Goal: Task Accomplishment & Management: Manage account settings

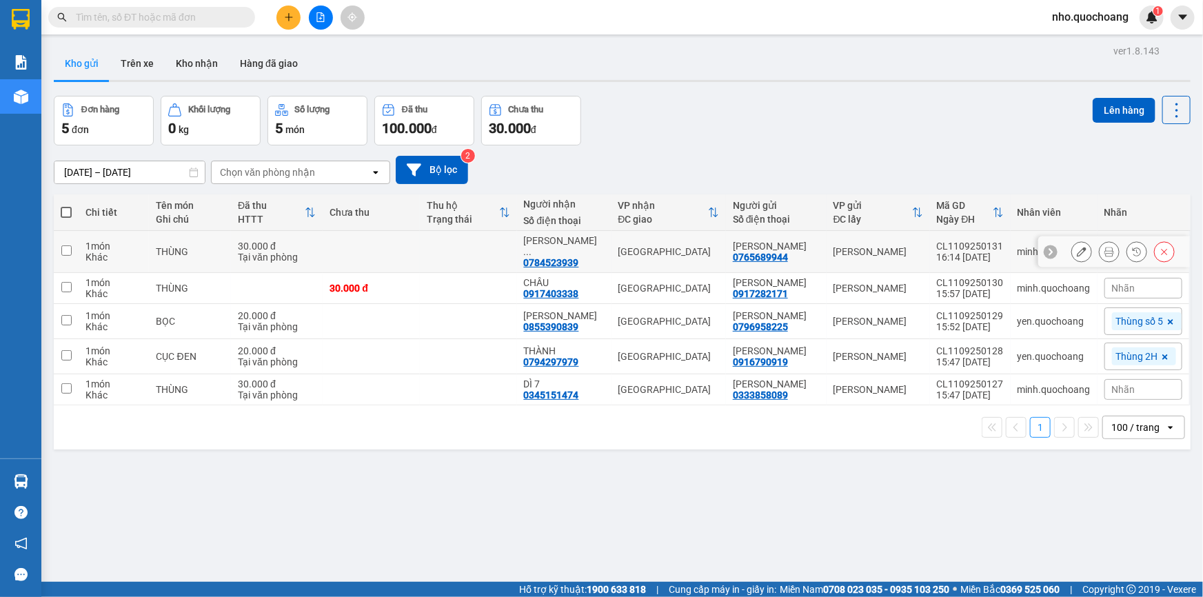
drag, startPoint x: 735, startPoint y: 241, endPoint x: 808, endPoint y: 241, distance: 73.1
click at [808, 241] on td "[PERSON_NAME] 0765689944" at bounding box center [776, 252] width 101 height 42
checkbox input "true"
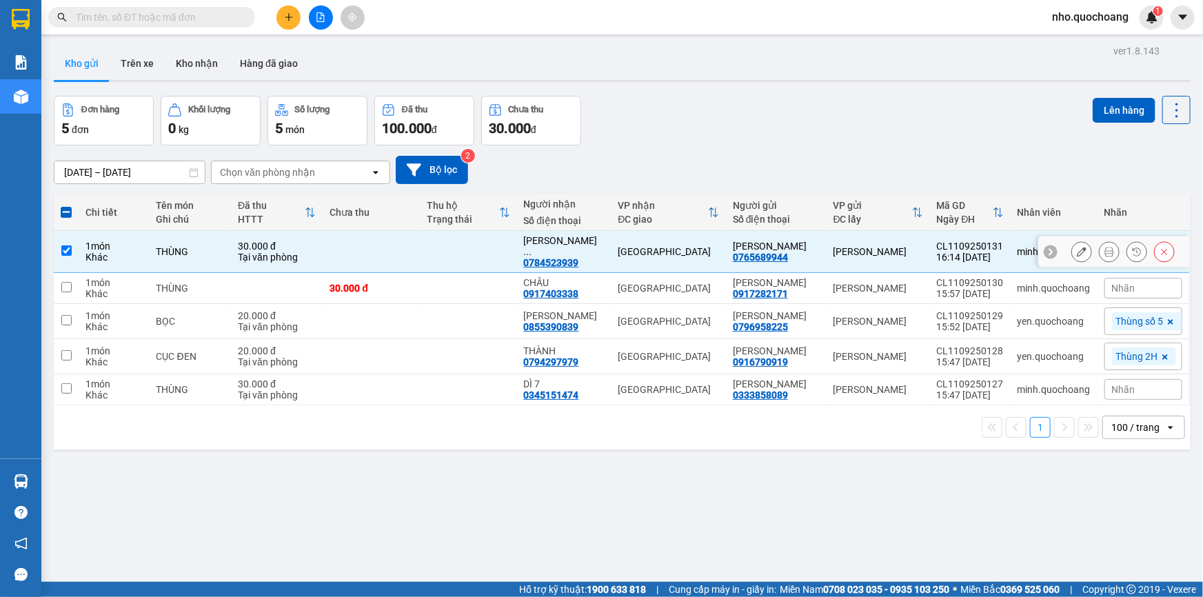
copy div "[PERSON_NAME]"
click at [153, 23] on input "text" at bounding box center [157, 17] width 163 height 15
paste input "[PERSON_NAME]"
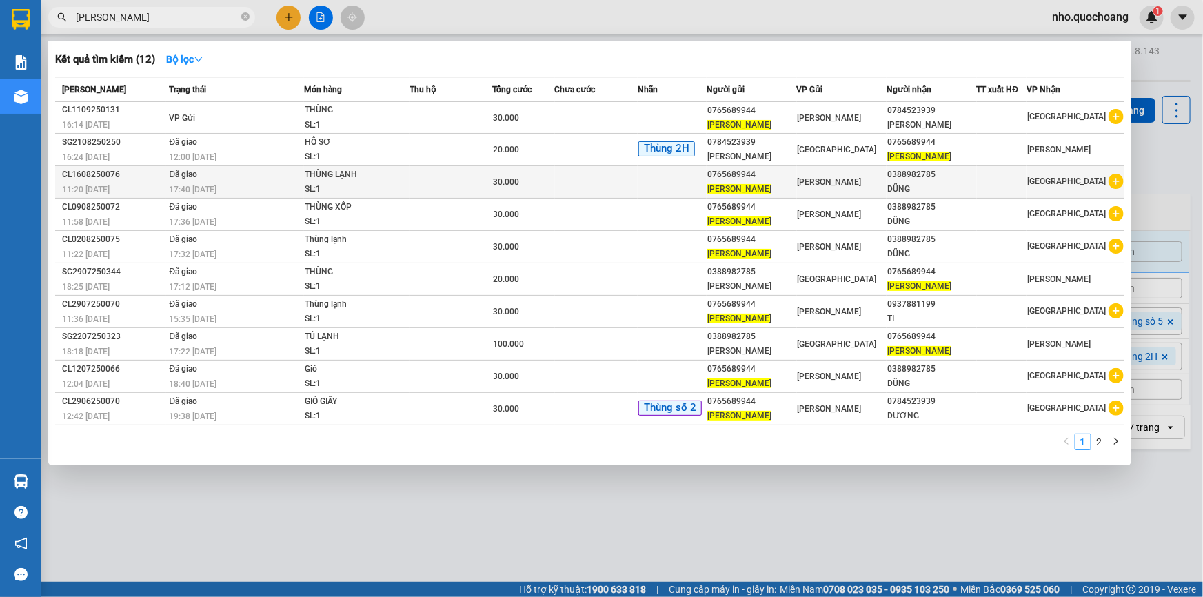
type input "[PERSON_NAME]"
click at [659, 185] on td at bounding box center [672, 182] width 69 height 32
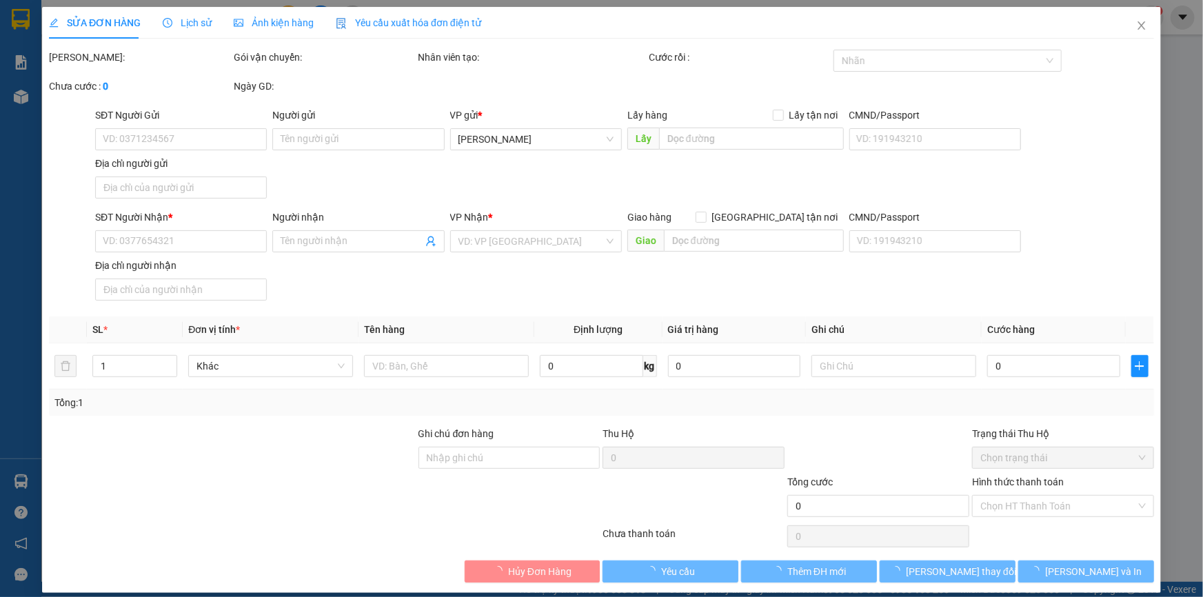
type input "0765689944"
type input "[PERSON_NAME]"
type input "khóm 3,[GEOGRAPHIC_DATA]"
type input "0388982785"
type input "DŨNG"
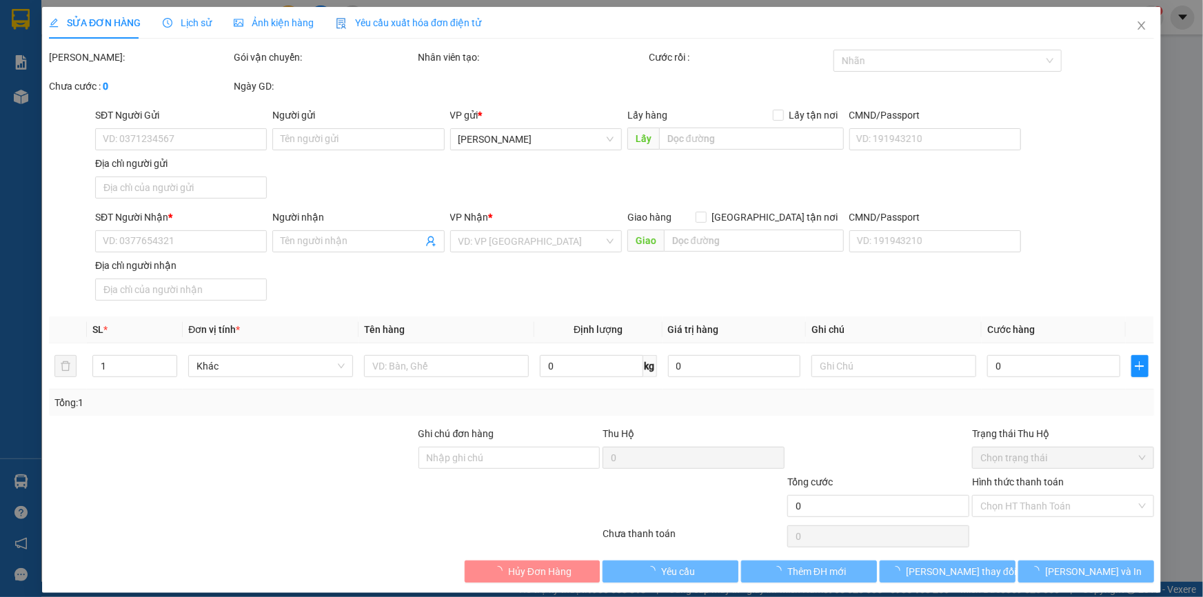
type input "30.000"
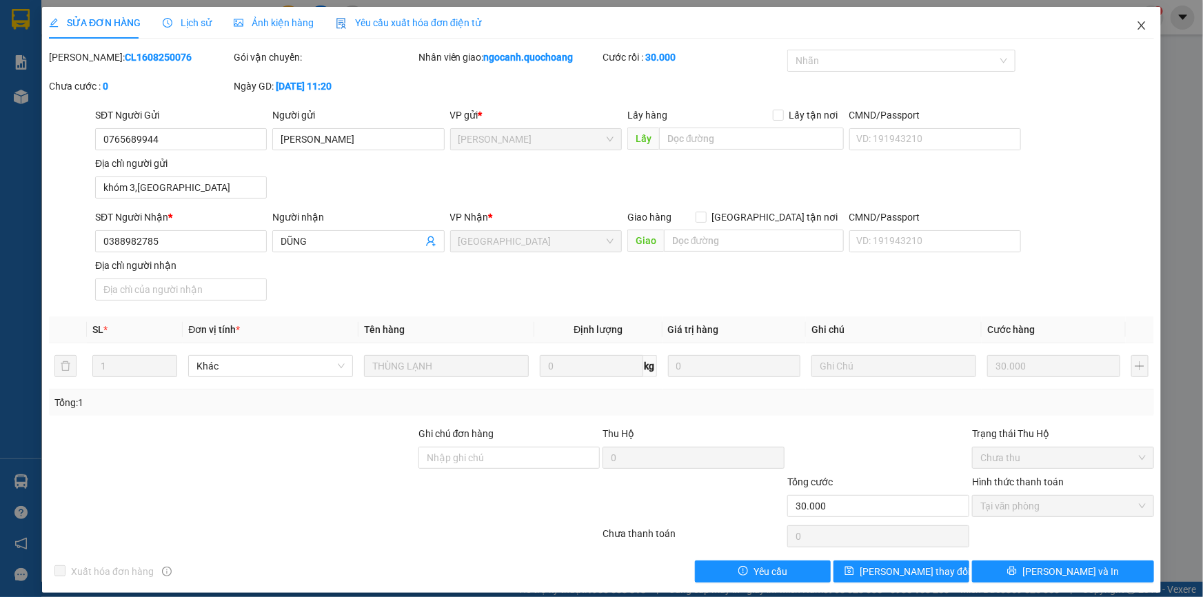
click at [1141, 24] on span "Close" at bounding box center [1142, 26] width 39 height 39
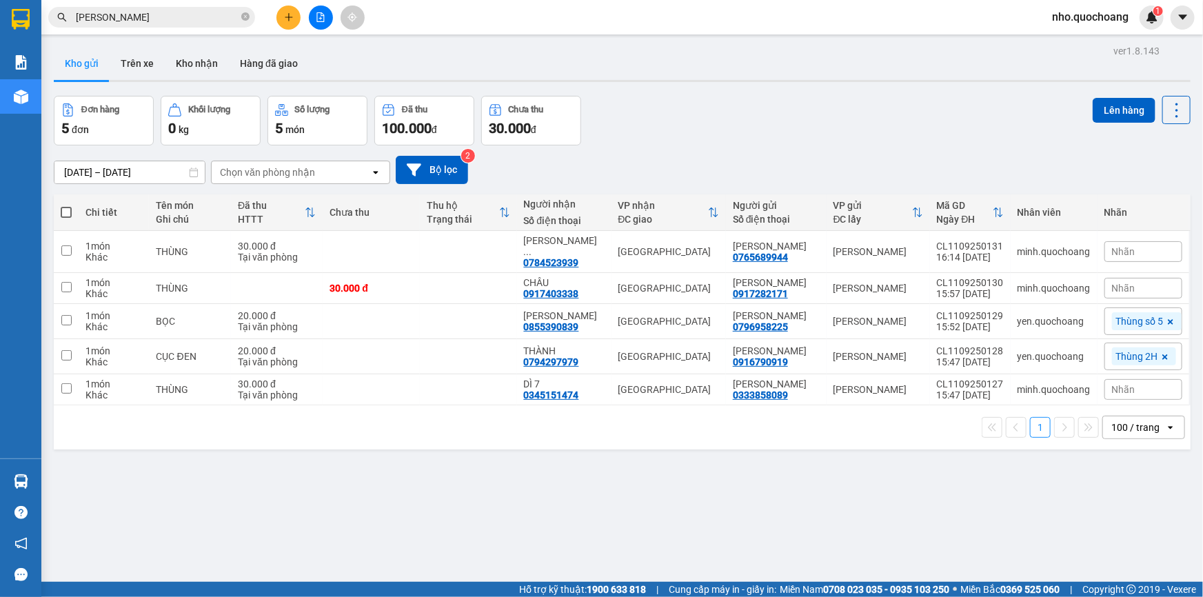
click at [204, 8] on span "[PERSON_NAME]" at bounding box center [151, 17] width 207 height 21
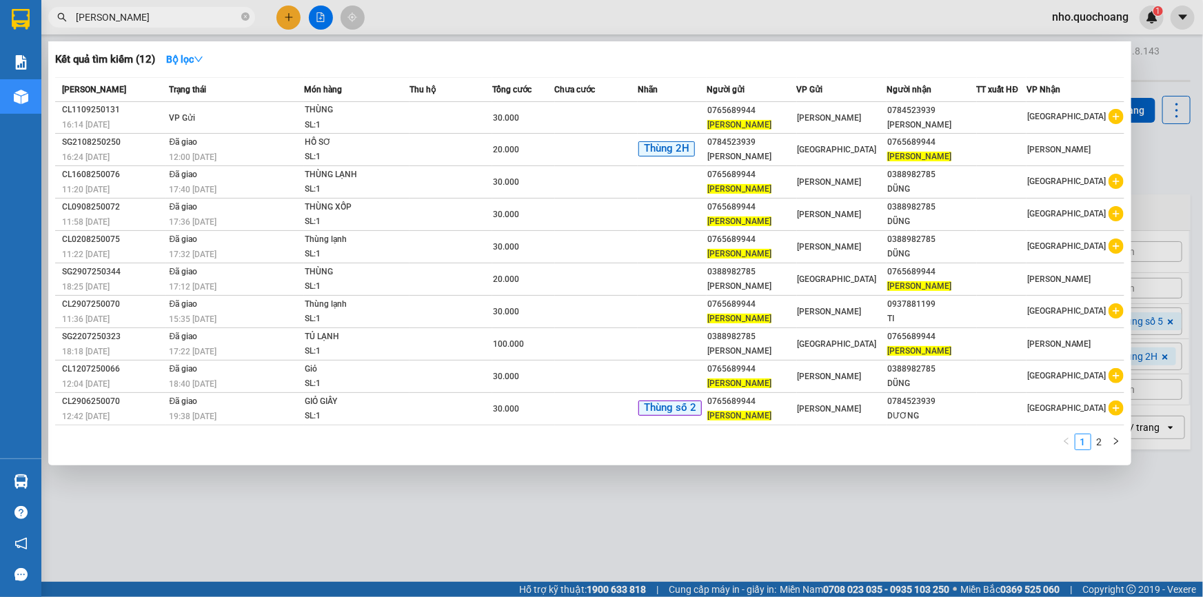
click at [203, 12] on input "[PERSON_NAME]" at bounding box center [157, 17] width 163 height 15
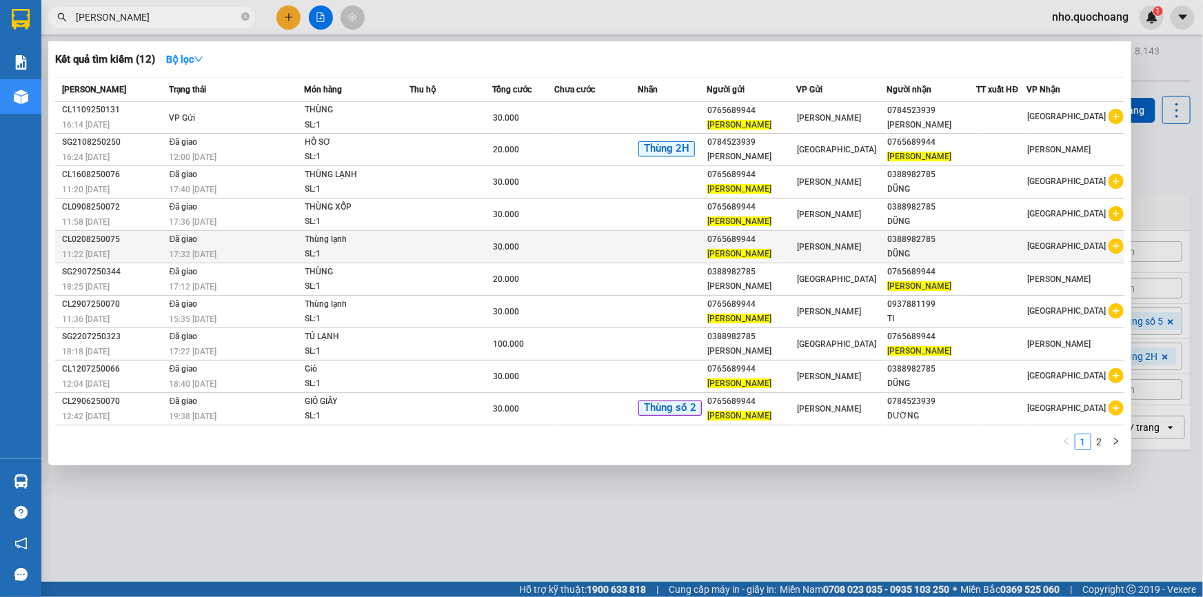
click at [572, 240] on td at bounding box center [596, 247] width 83 height 32
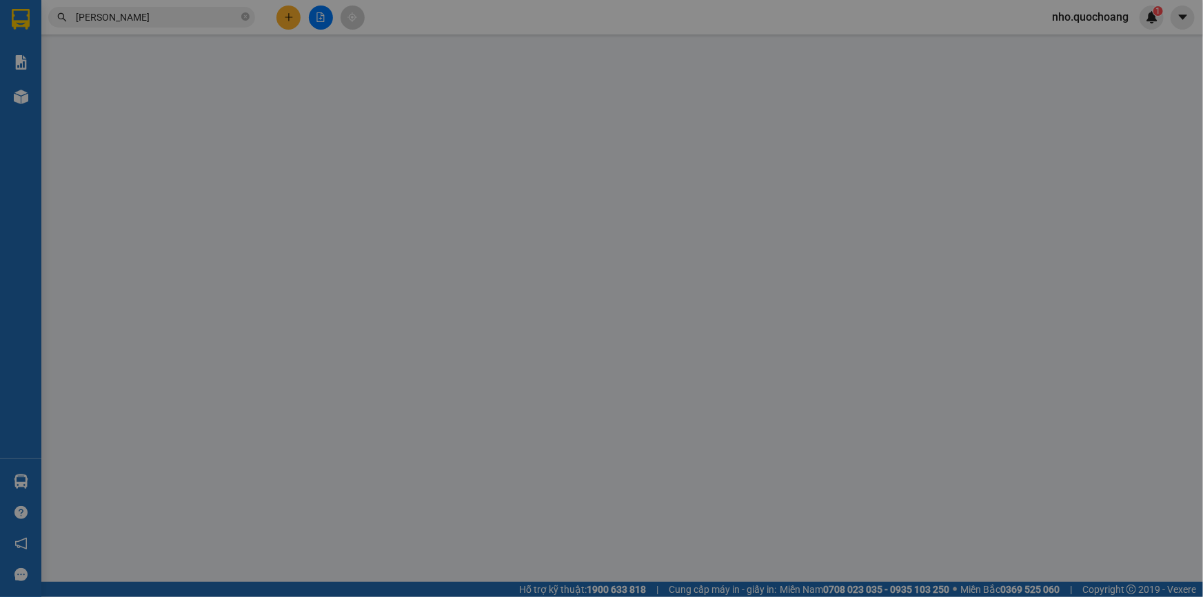
type input "0765689944"
type input "[PERSON_NAME]"
type input "P4, [PERSON_NAME] LÃNH ĐỒNG THÁP"
type input "0388982785"
type input "DŨNG"
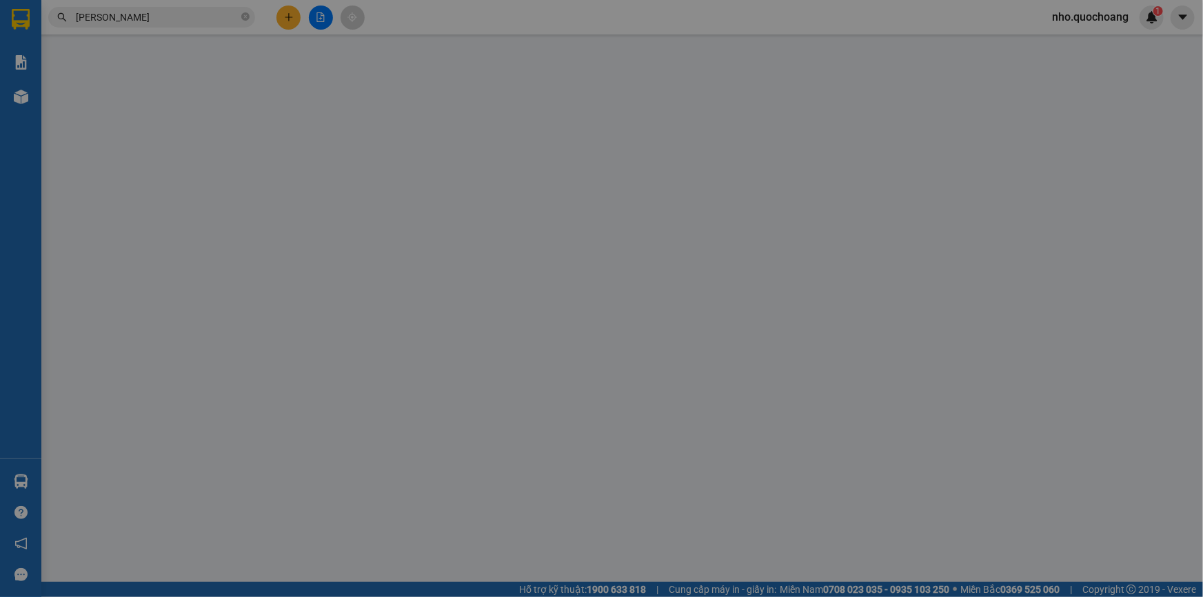
type input "30.000"
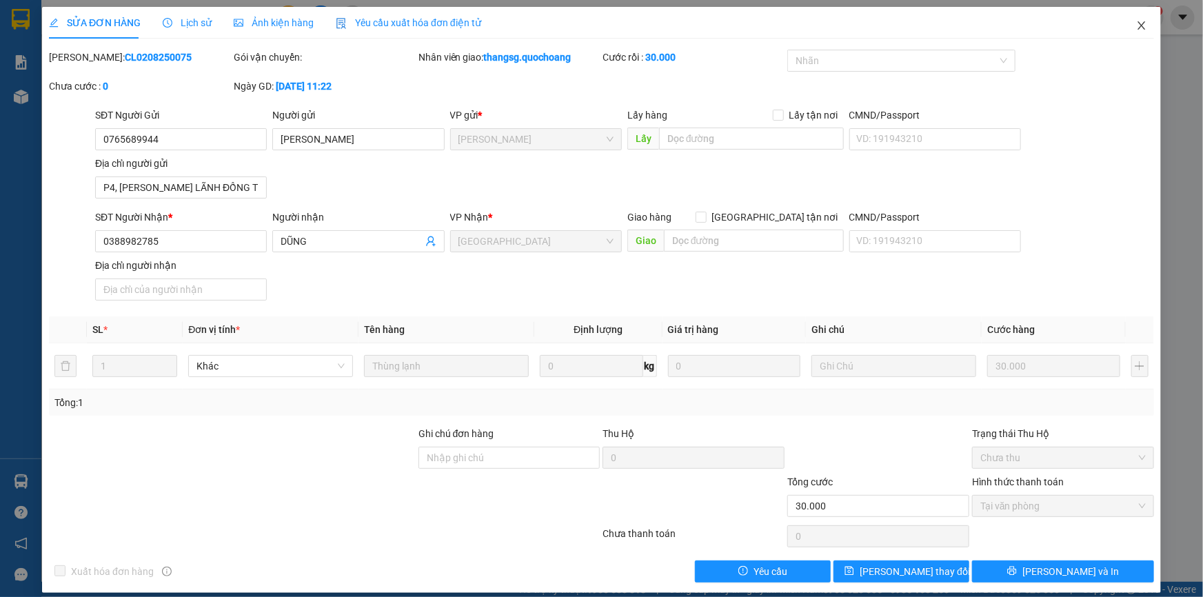
click at [1138, 26] on icon "close" at bounding box center [1142, 25] width 8 height 8
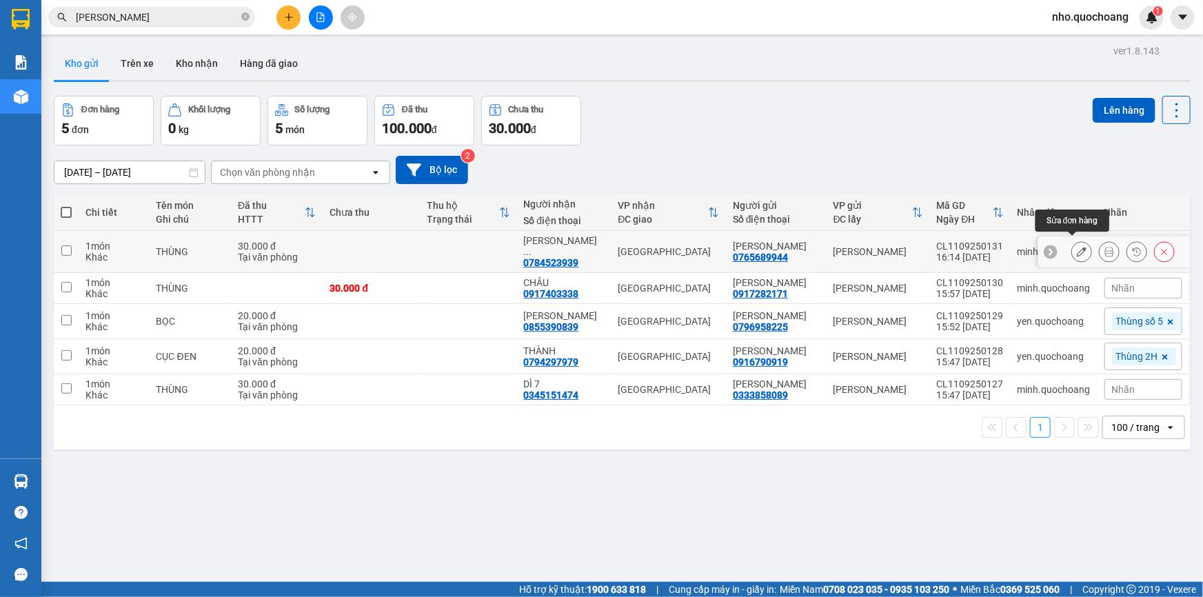
click at [1077, 247] on icon at bounding box center [1082, 252] width 10 height 10
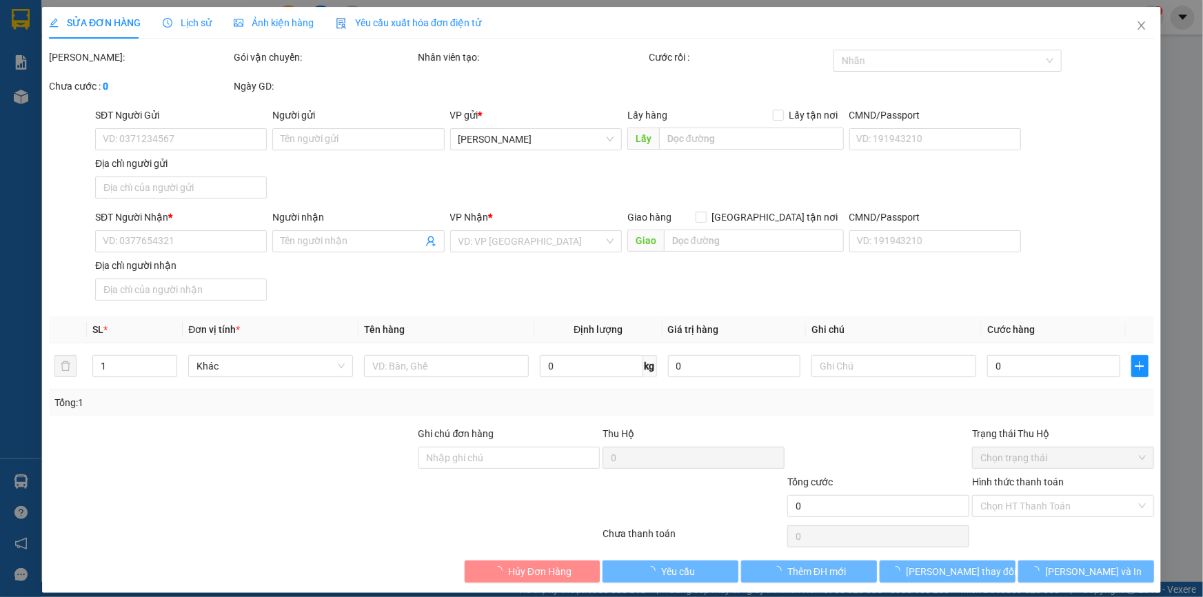
type input "0765689944"
type input "[PERSON_NAME]"
type input "0784523939"
type input "[PERSON_NAME]"
type input "30.000"
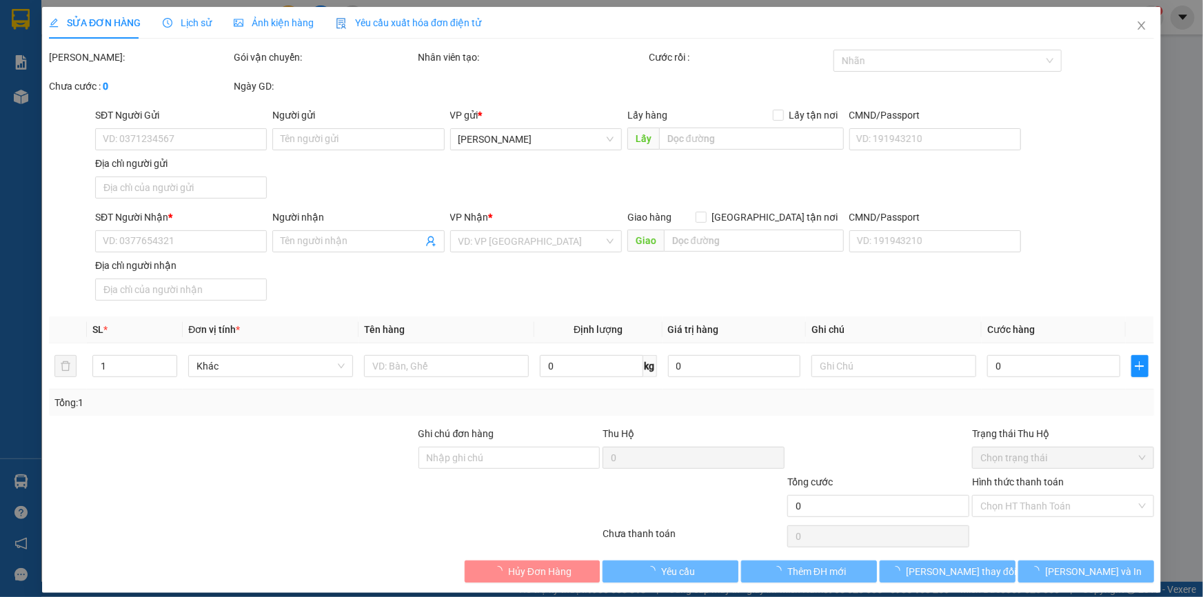
type input "0"
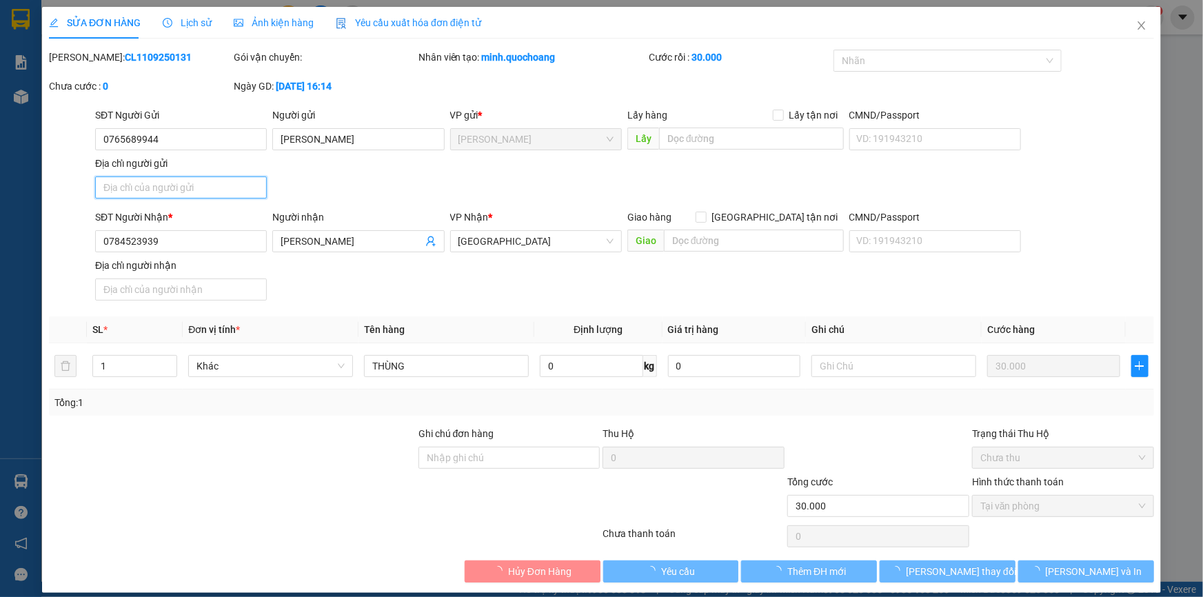
click at [217, 197] on input "Địa chỉ người gửi" at bounding box center [181, 188] width 172 height 22
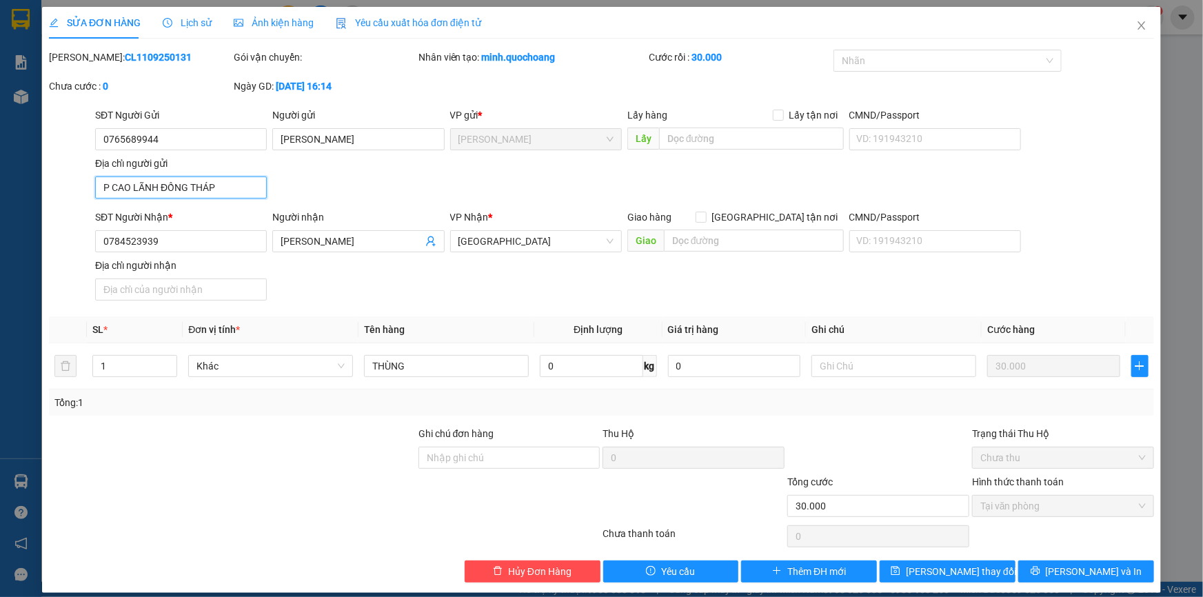
click at [103, 190] on input "P CAO LÃNH ĐỒNG THÁP" at bounding box center [181, 188] width 172 height 22
type input "KHÓM 3 P CAO LÃNH ĐỒNG THÁP"
click at [990, 572] on button "[PERSON_NAME] thay đổi" at bounding box center [948, 572] width 136 height 22
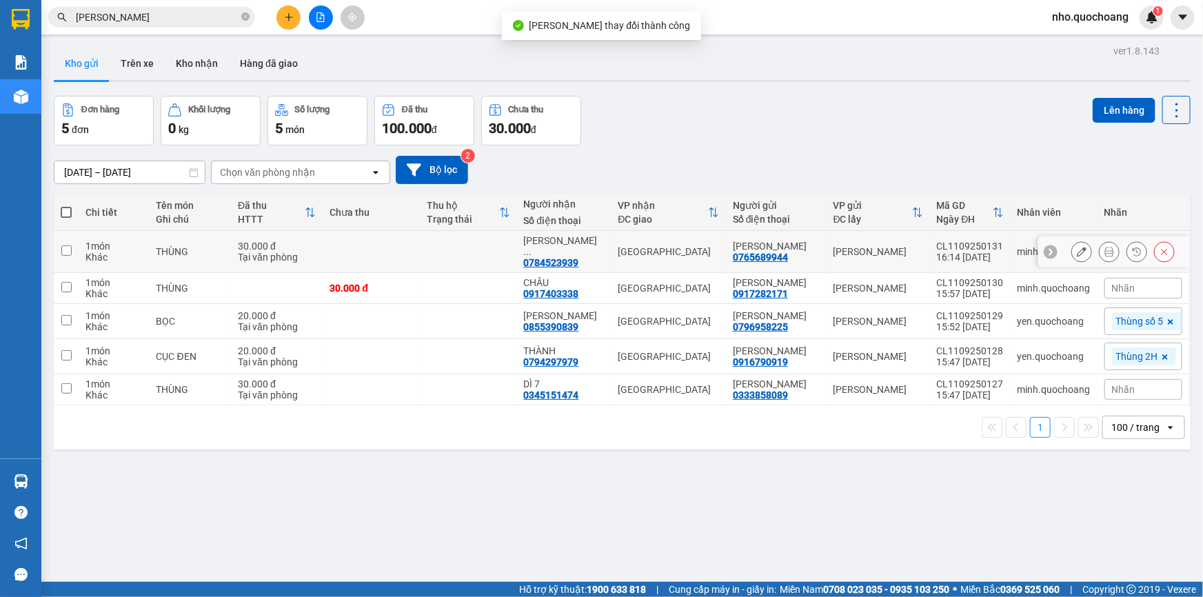
click at [1105, 248] on icon at bounding box center [1110, 252] width 10 height 10
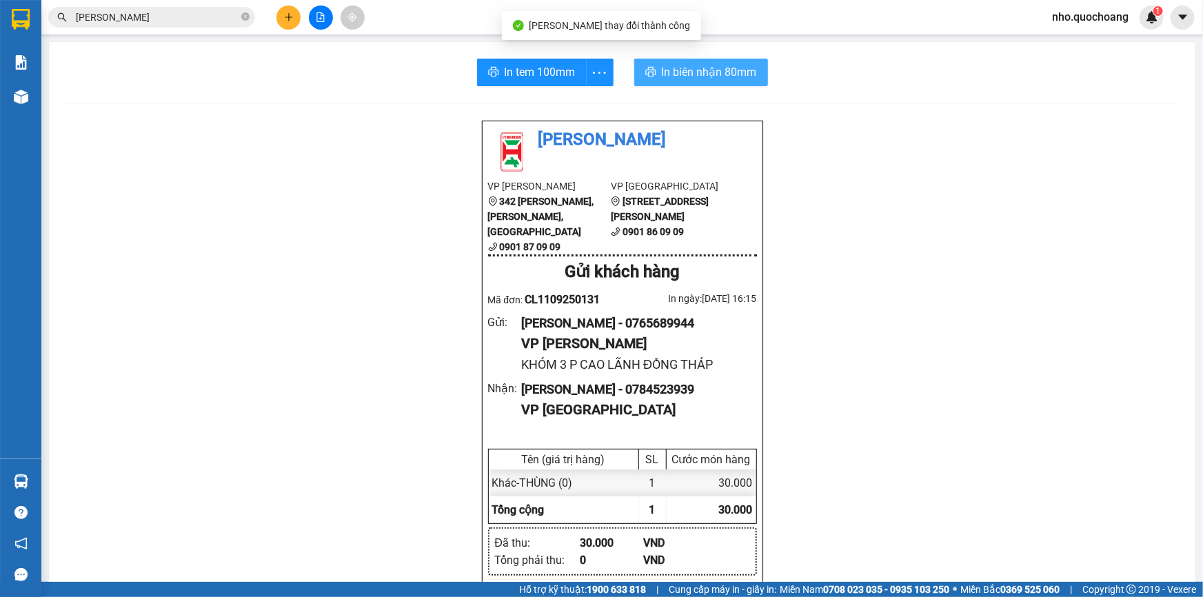
click at [723, 75] on span "In biên nhận 80mm" at bounding box center [709, 71] width 95 height 17
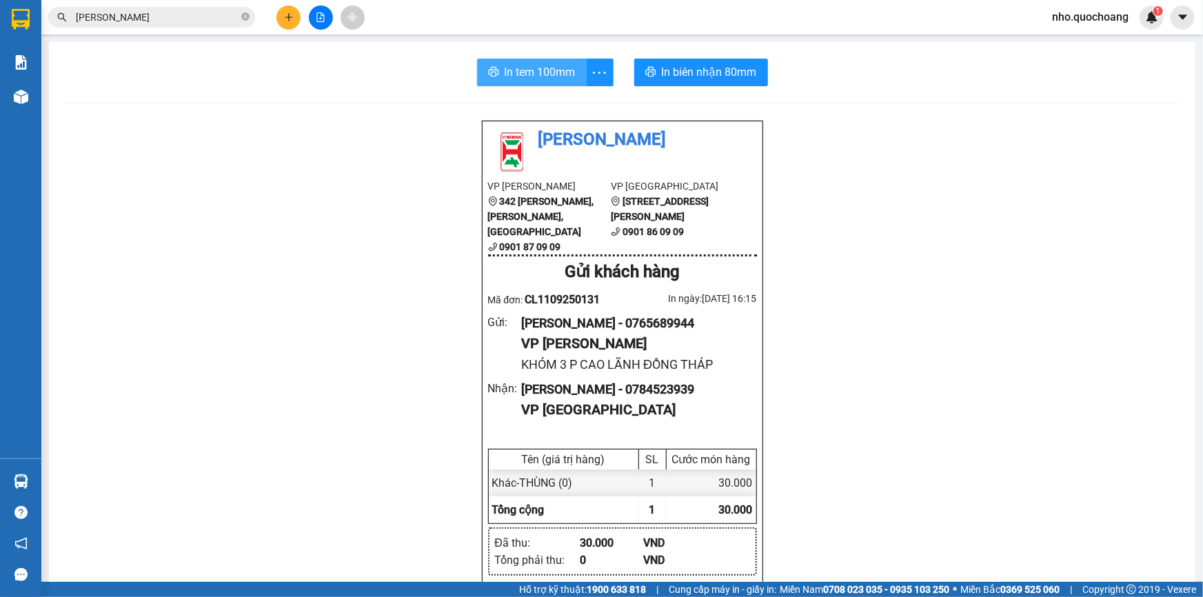
click at [525, 79] on span "In tem 100mm" at bounding box center [540, 71] width 71 height 17
